Goal: Navigation & Orientation: Find specific page/section

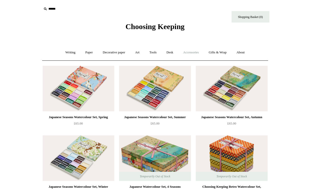
click at [192, 51] on link "Accessories +" at bounding box center [191, 52] width 25 height 13
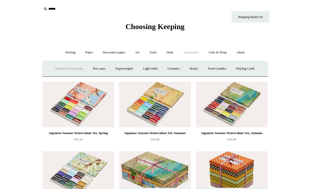
click at [69, 68] on link "Personal Accessories +" at bounding box center [69, 68] width 37 height 13
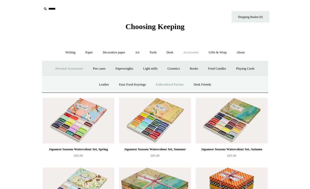
click at [169, 81] on link "Embroidered Patches" at bounding box center [170, 84] width 37 height 13
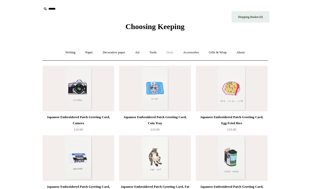
click at [169, 50] on link "Desk +" at bounding box center [170, 52] width 16 height 13
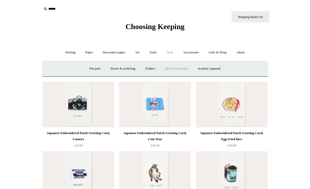
click at [177, 67] on link "Desk Accessories" at bounding box center [177, 68] width 32 height 13
